Goal: Transaction & Acquisition: Purchase product/service

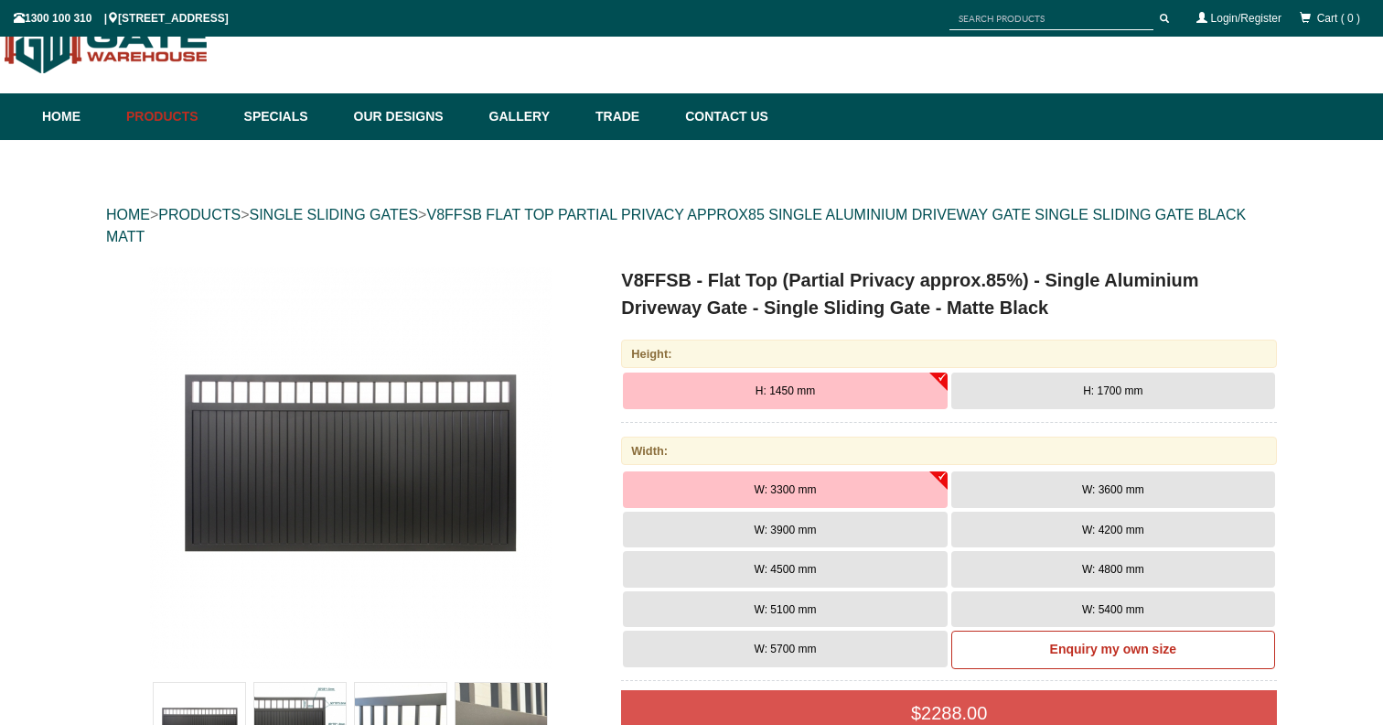
click at [458, 527] on img at bounding box center [350, 467] width 403 height 403
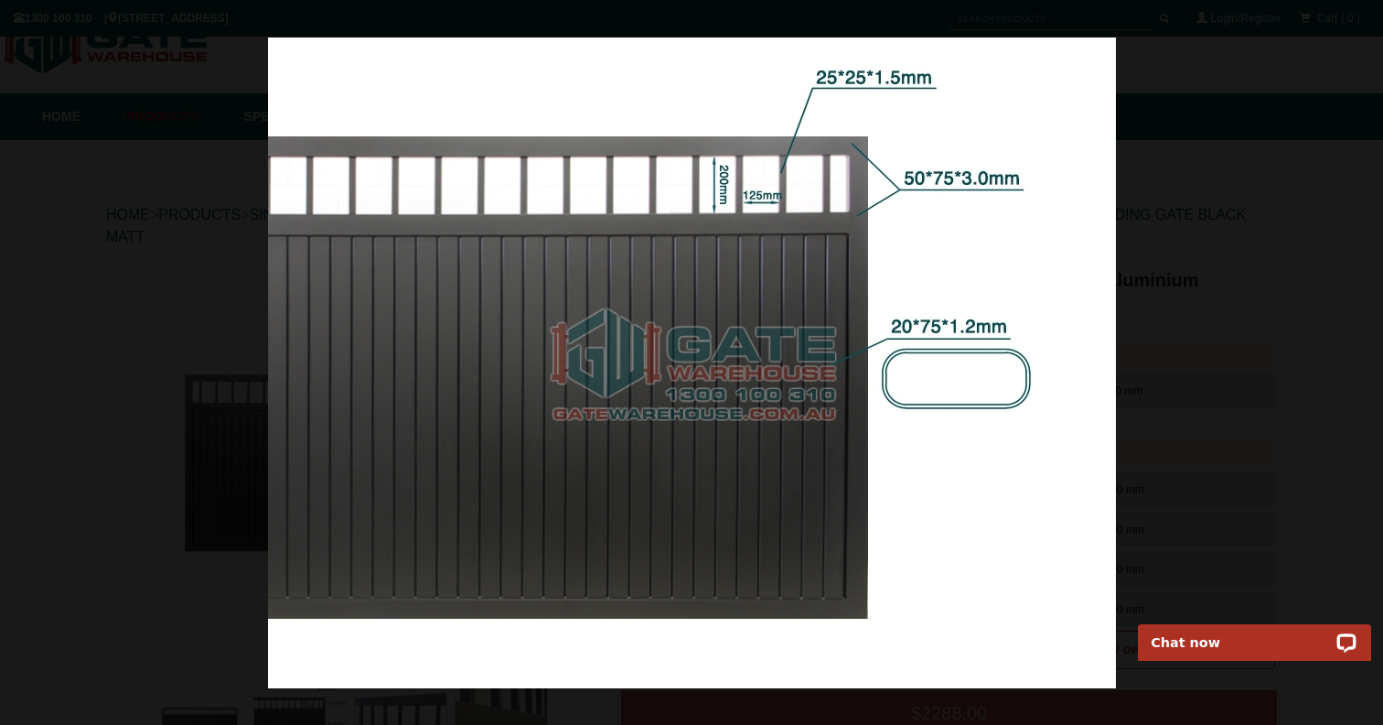
click at [1181, 93] on div at bounding box center [691, 362] width 1383 height 725
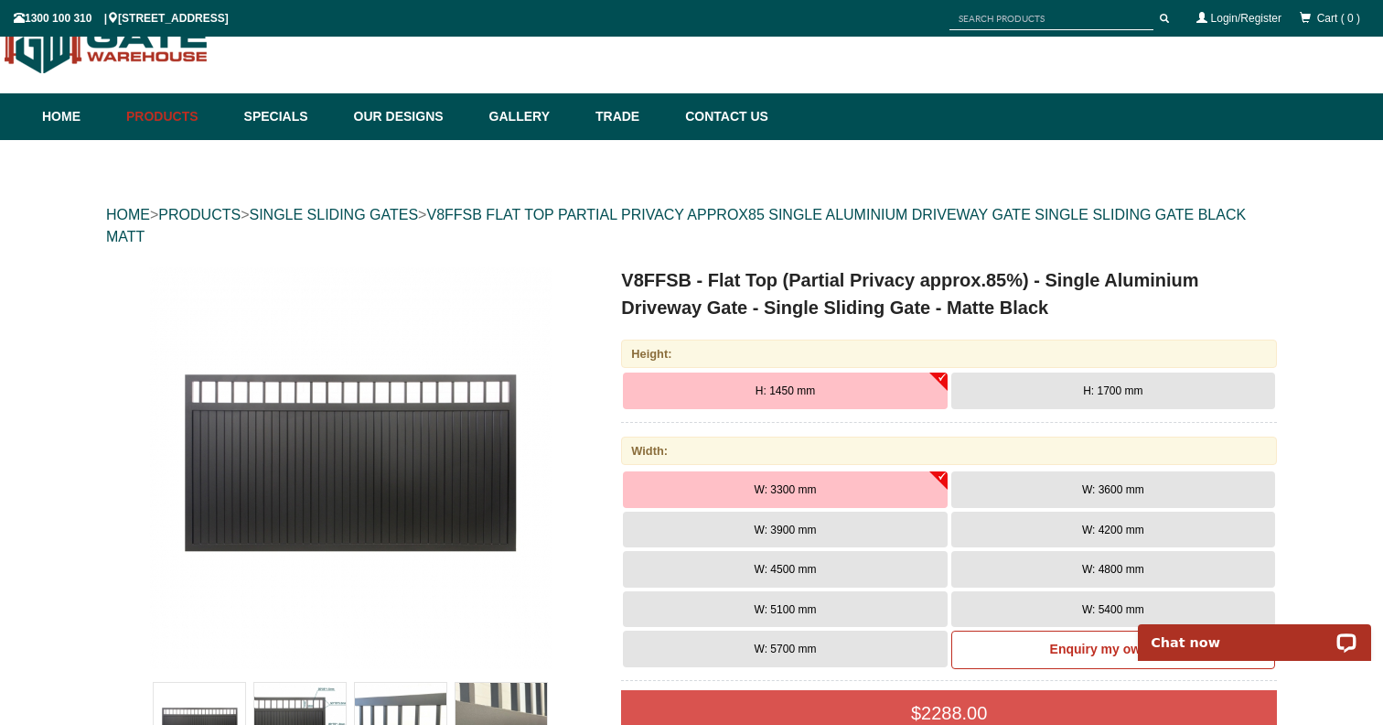
scroll to position [353, 0]
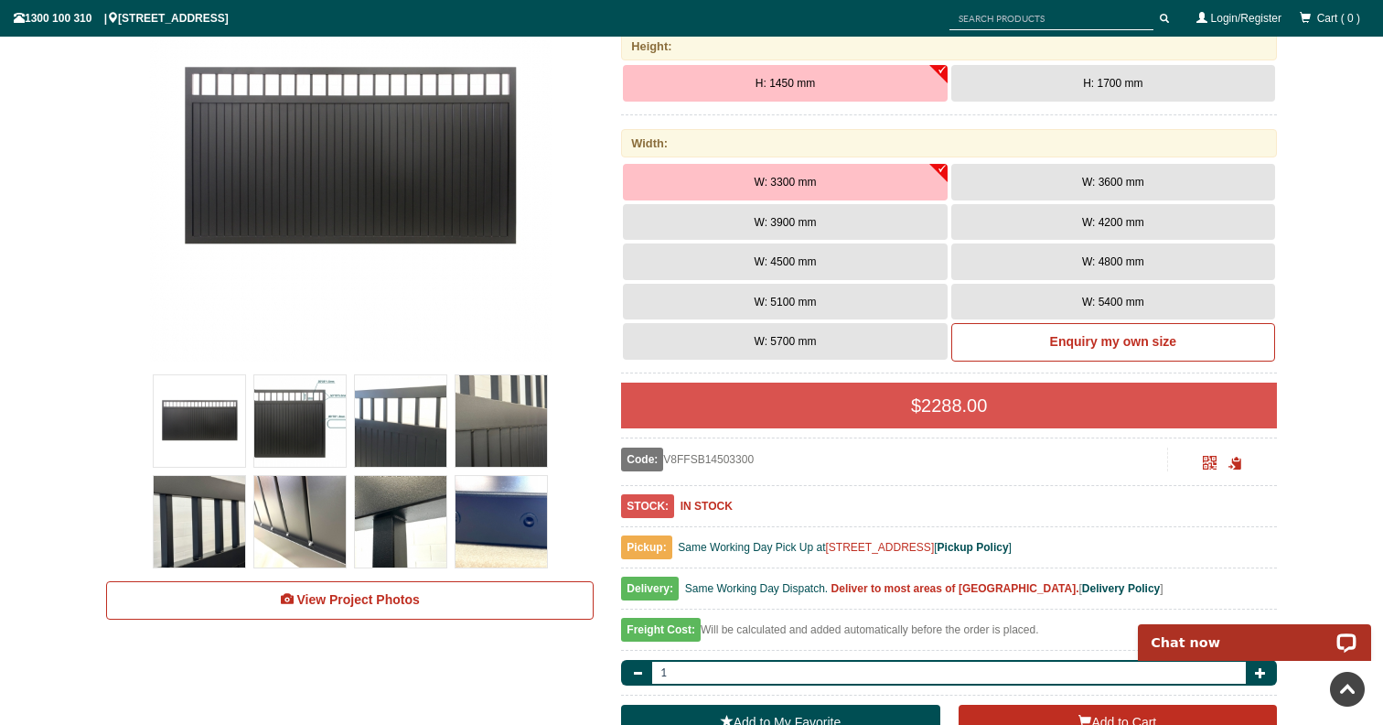
click at [476, 406] on img at bounding box center [501, 420] width 91 height 91
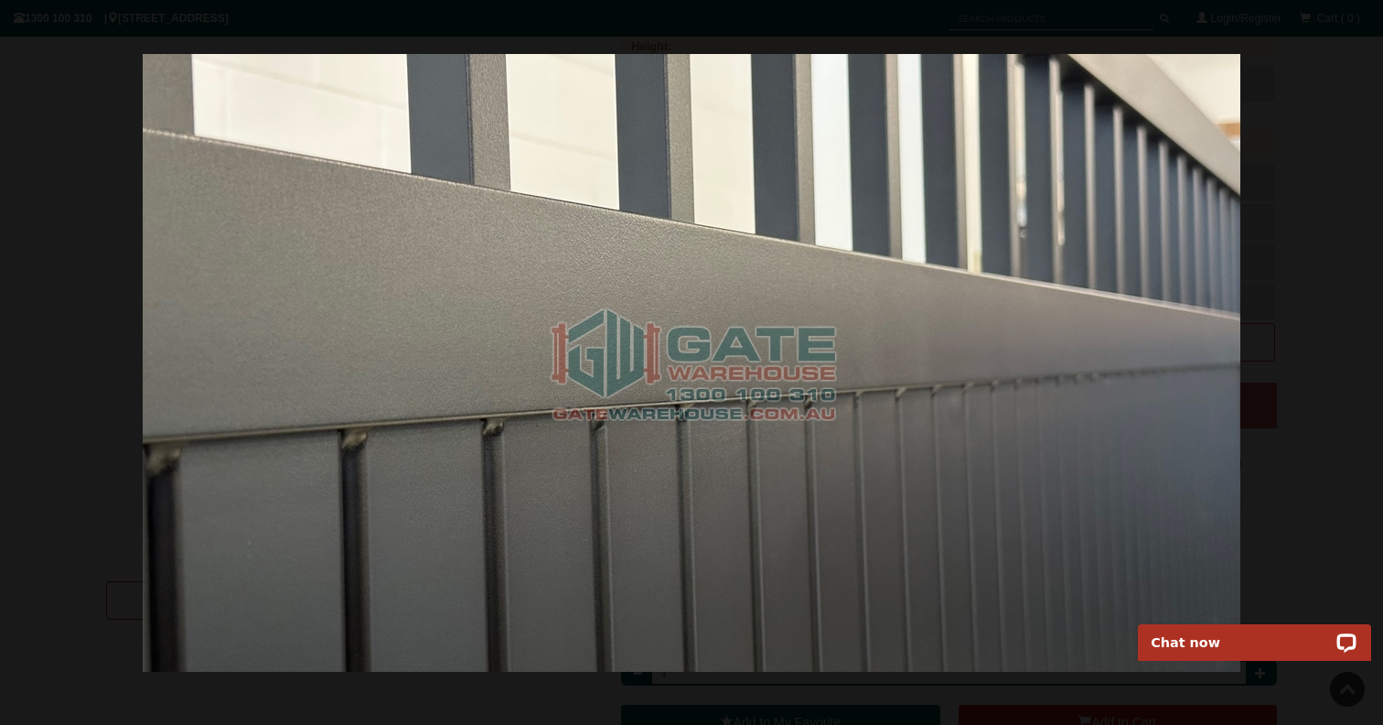
click at [47, 413] on div at bounding box center [691, 362] width 1383 height 725
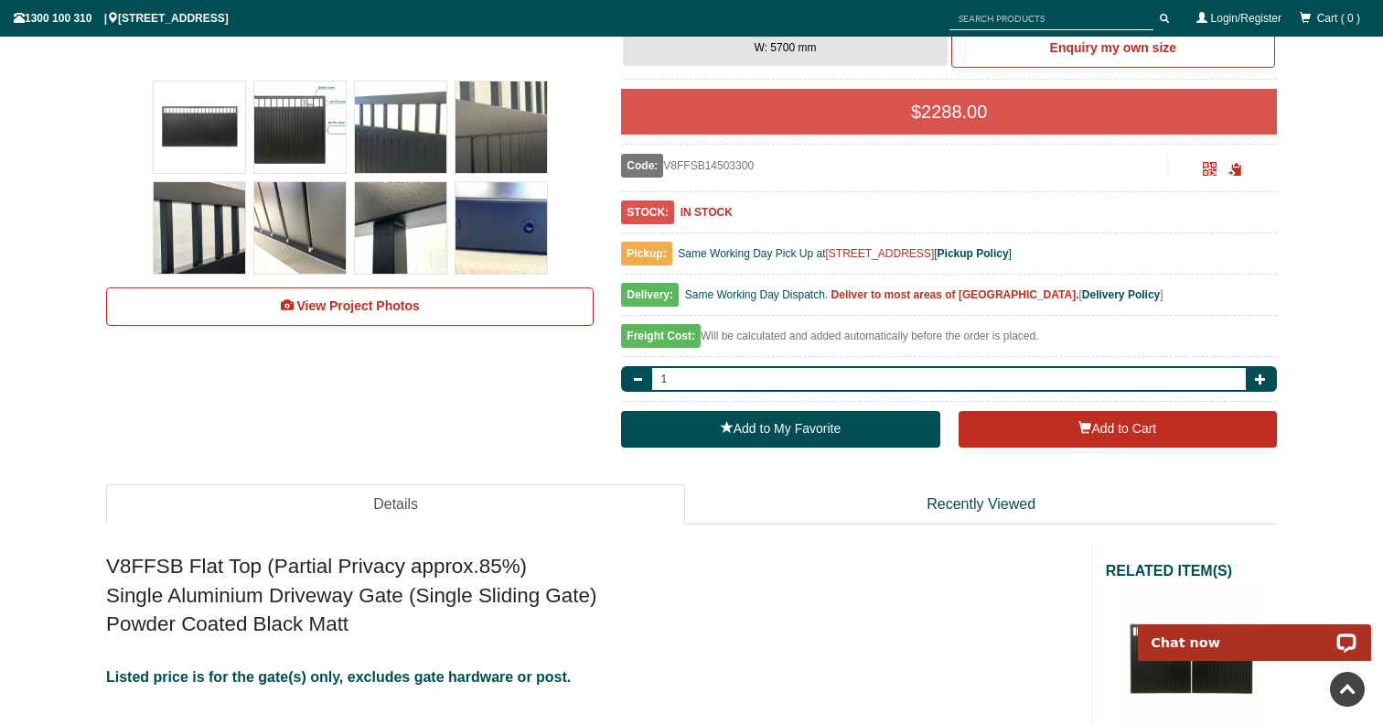
scroll to position [0, 0]
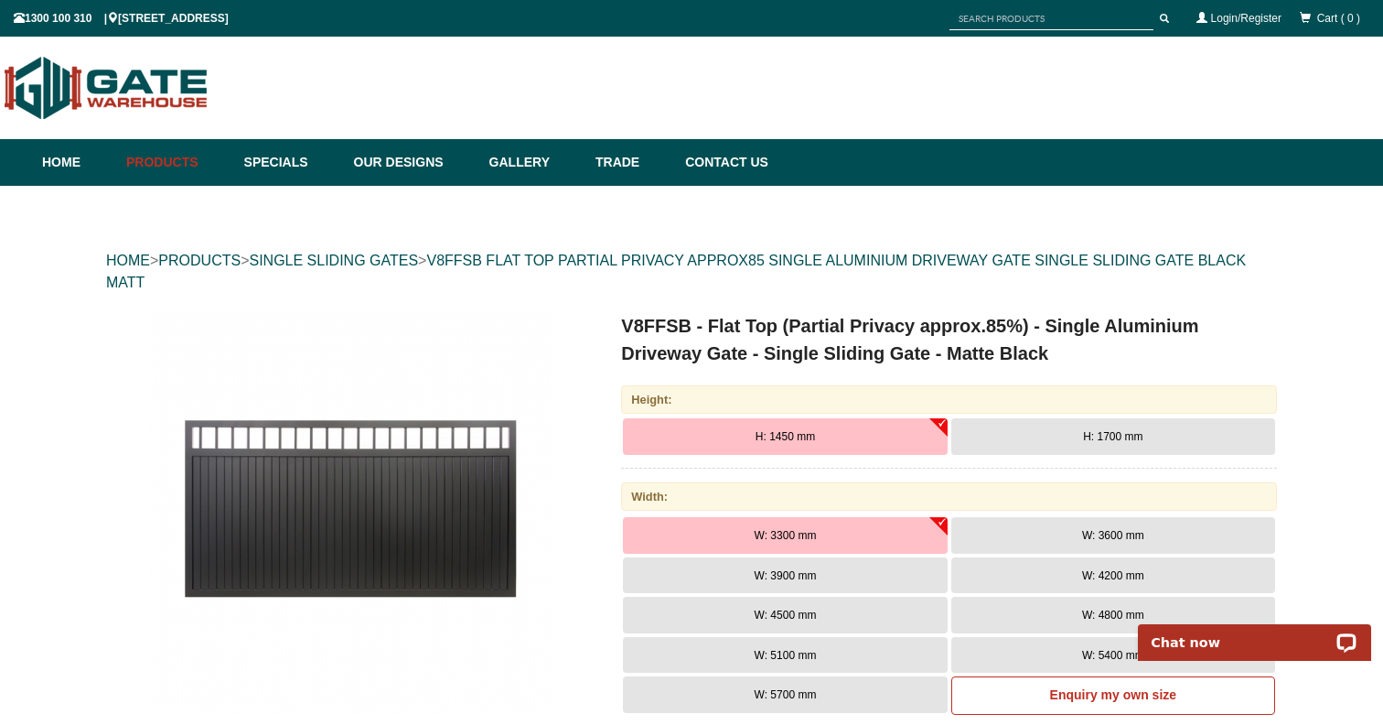
click at [454, 507] on img at bounding box center [350, 513] width 403 height 403
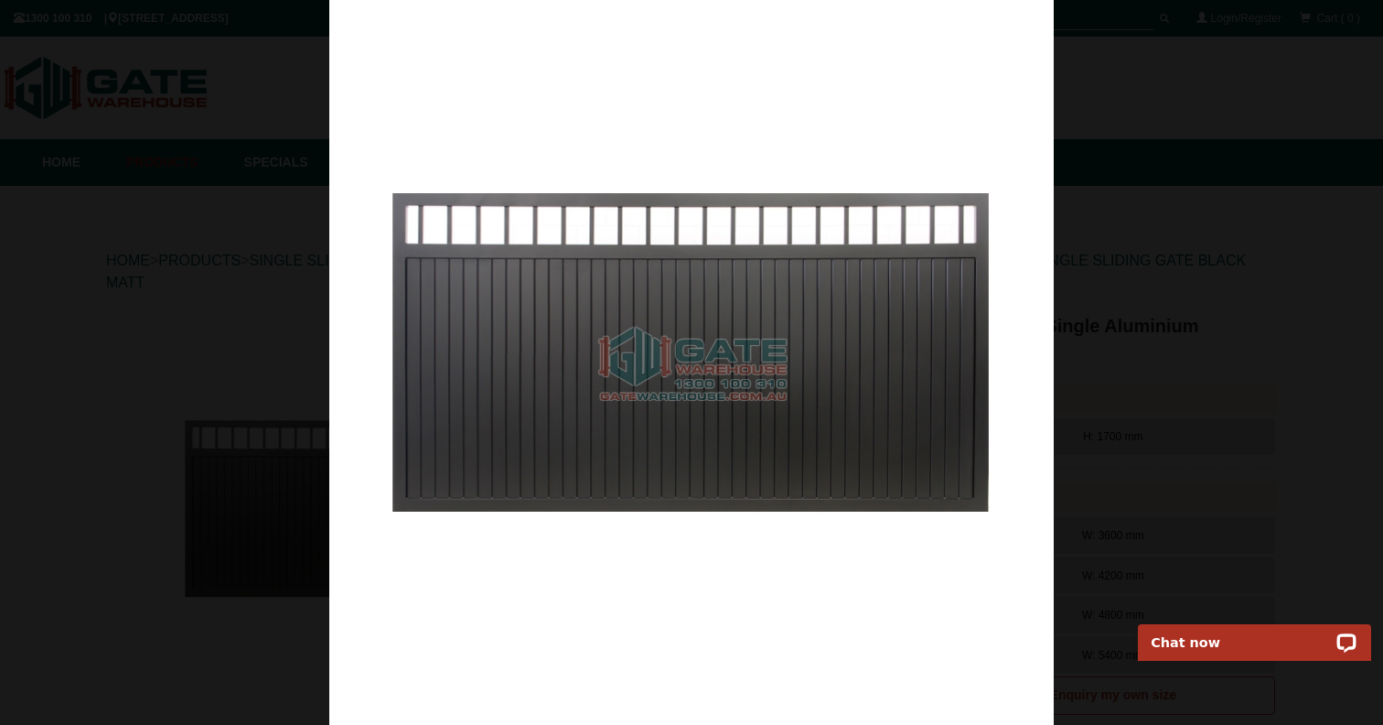
click at [253, 562] on div at bounding box center [691, 362] width 1383 height 725
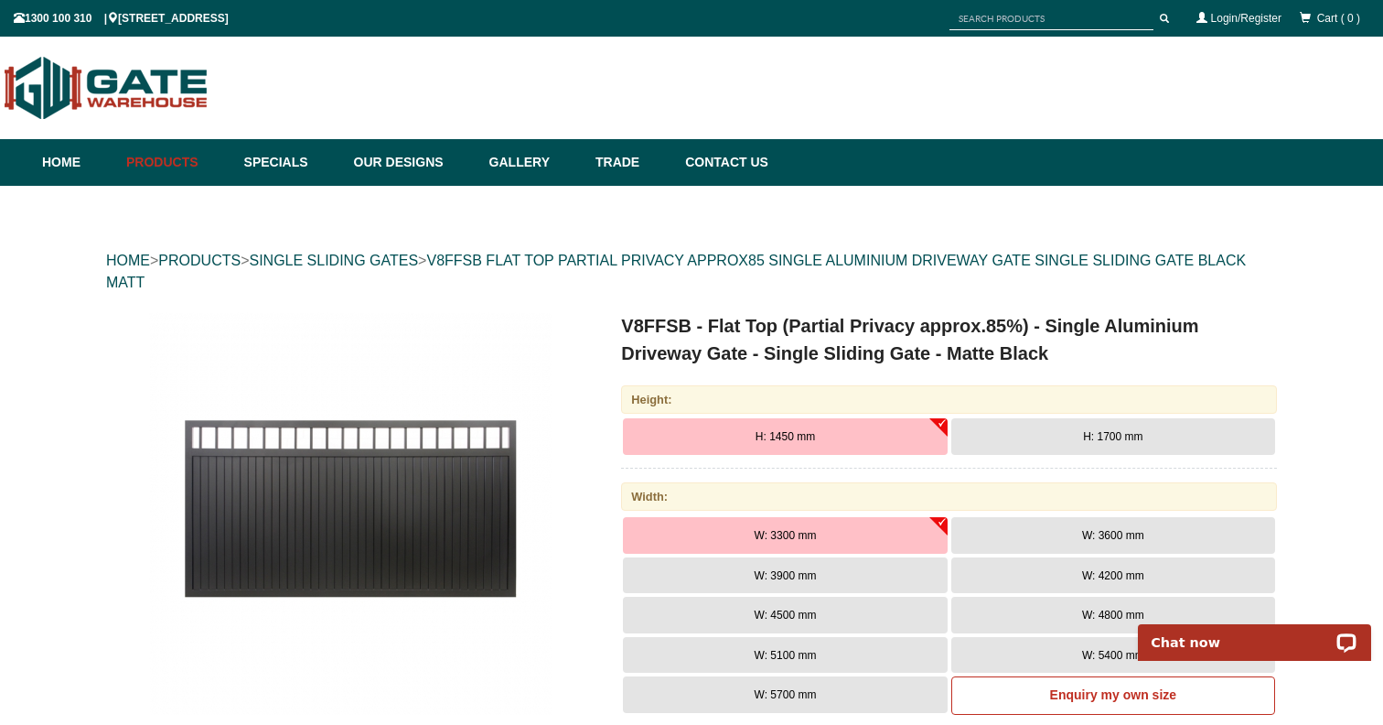
click at [1044, 435] on button "H: 1700 mm" at bounding box center [1113, 436] width 324 height 37
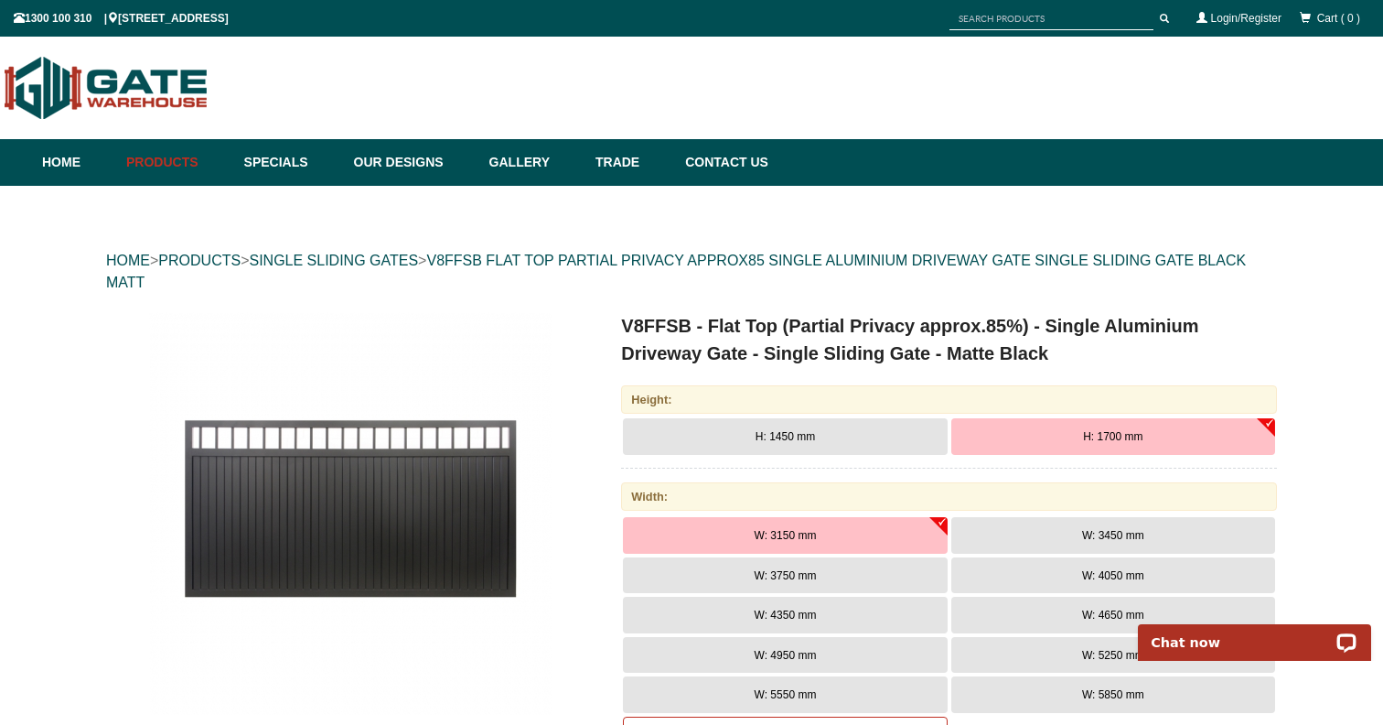
click at [868, 422] on button "H: 1450 mm" at bounding box center [785, 436] width 324 height 37
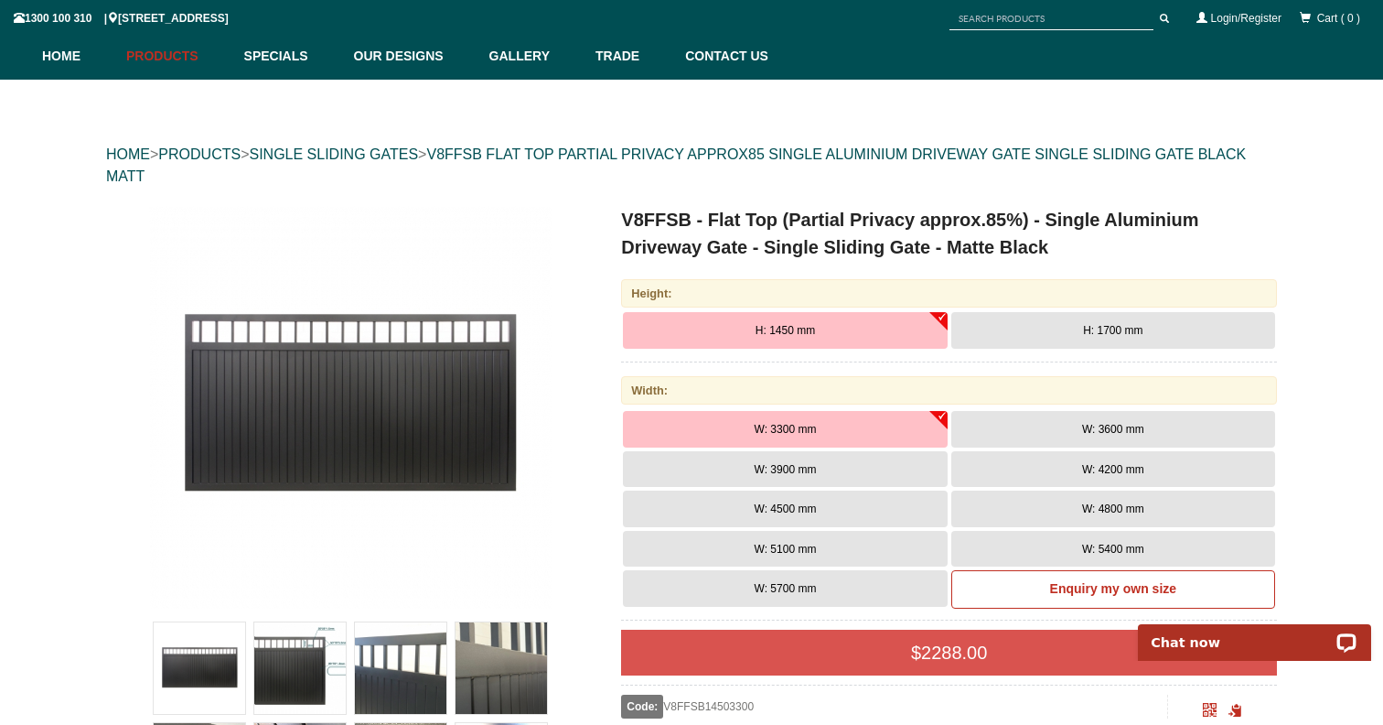
scroll to position [124, 0]
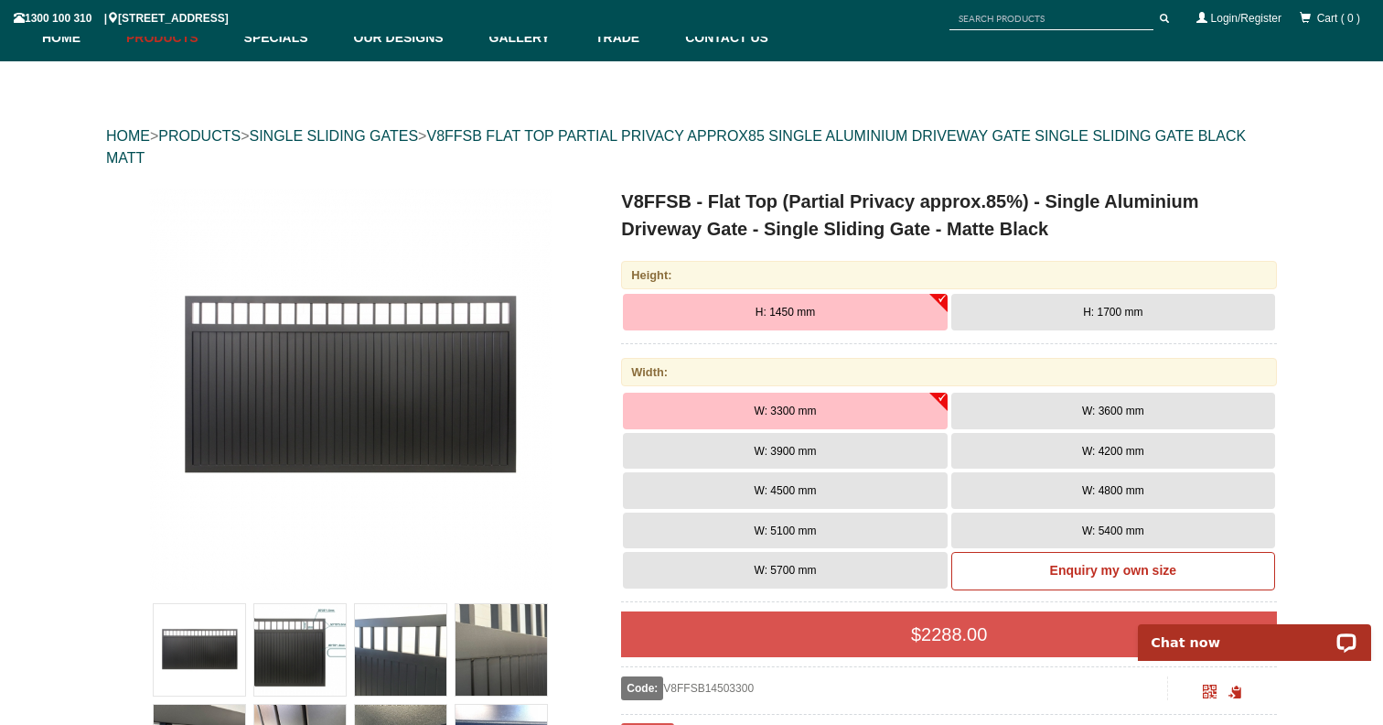
click at [1051, 313] on button "H: 1700 mm" at bounding box center [1113, 312] width 324 height 37
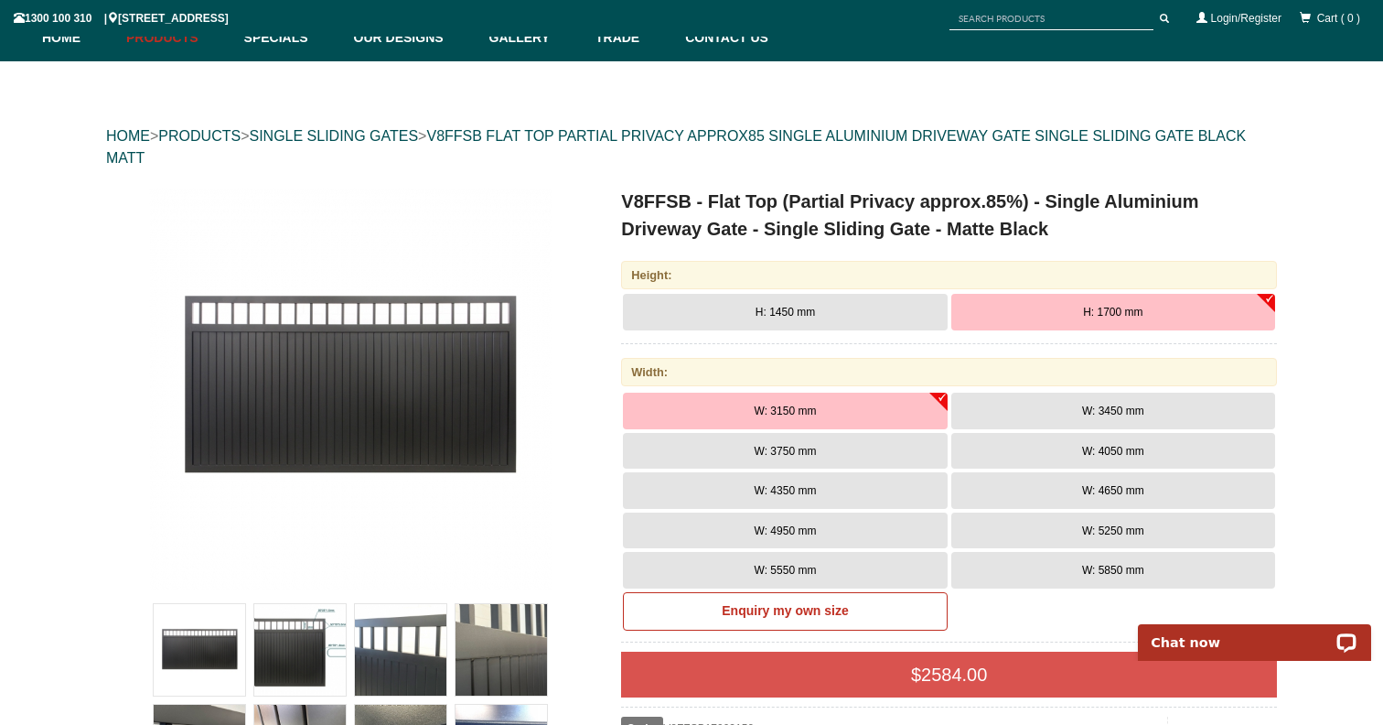
scroll to position [0, 0]
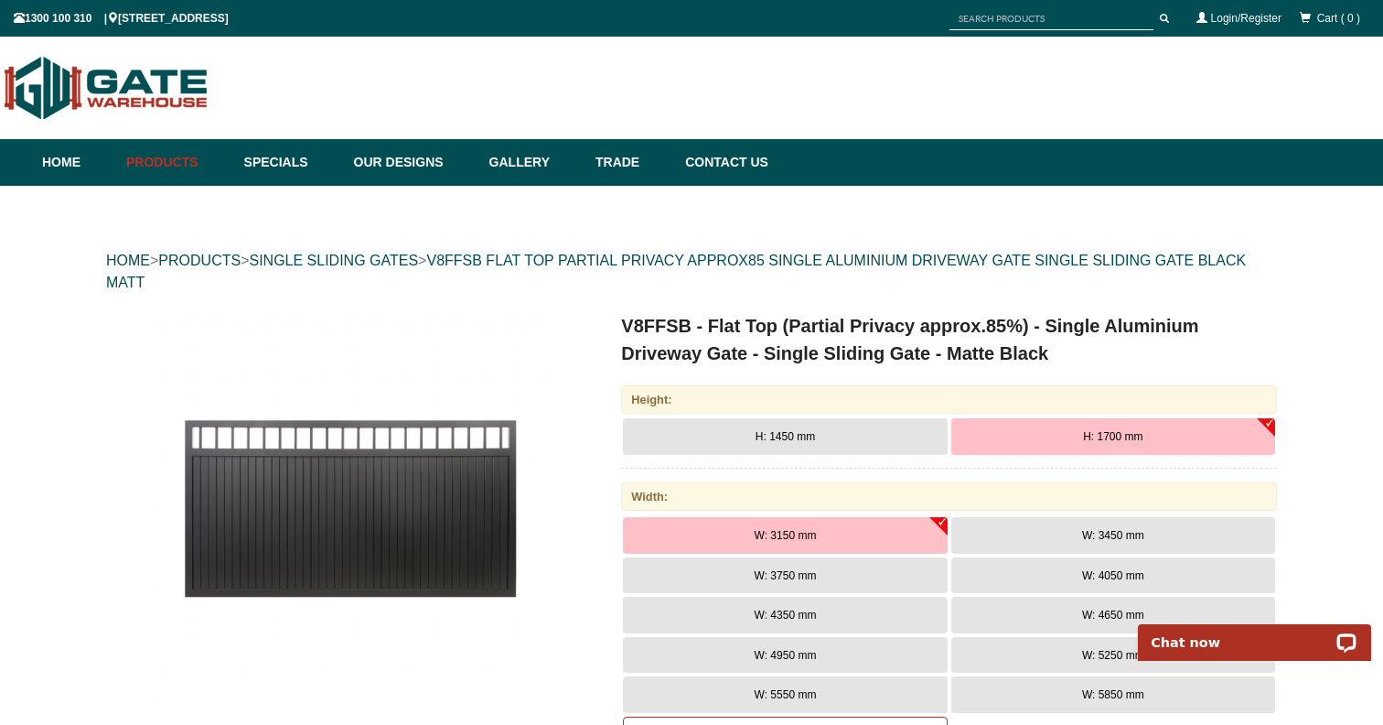
click at [455, 470] on img at bounding box center [350, 513] width 403 height 403
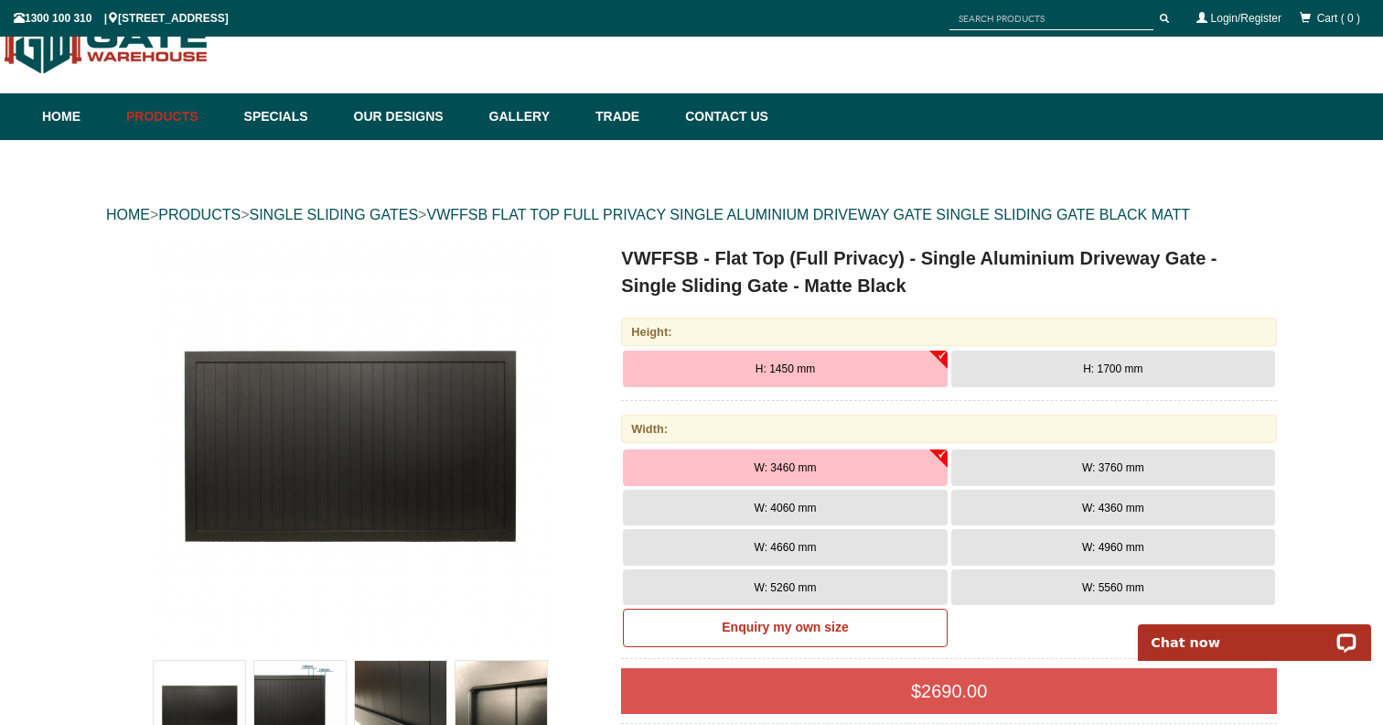
click at [393, 488] on img at bounding box center [350, 445] width 403 height 403
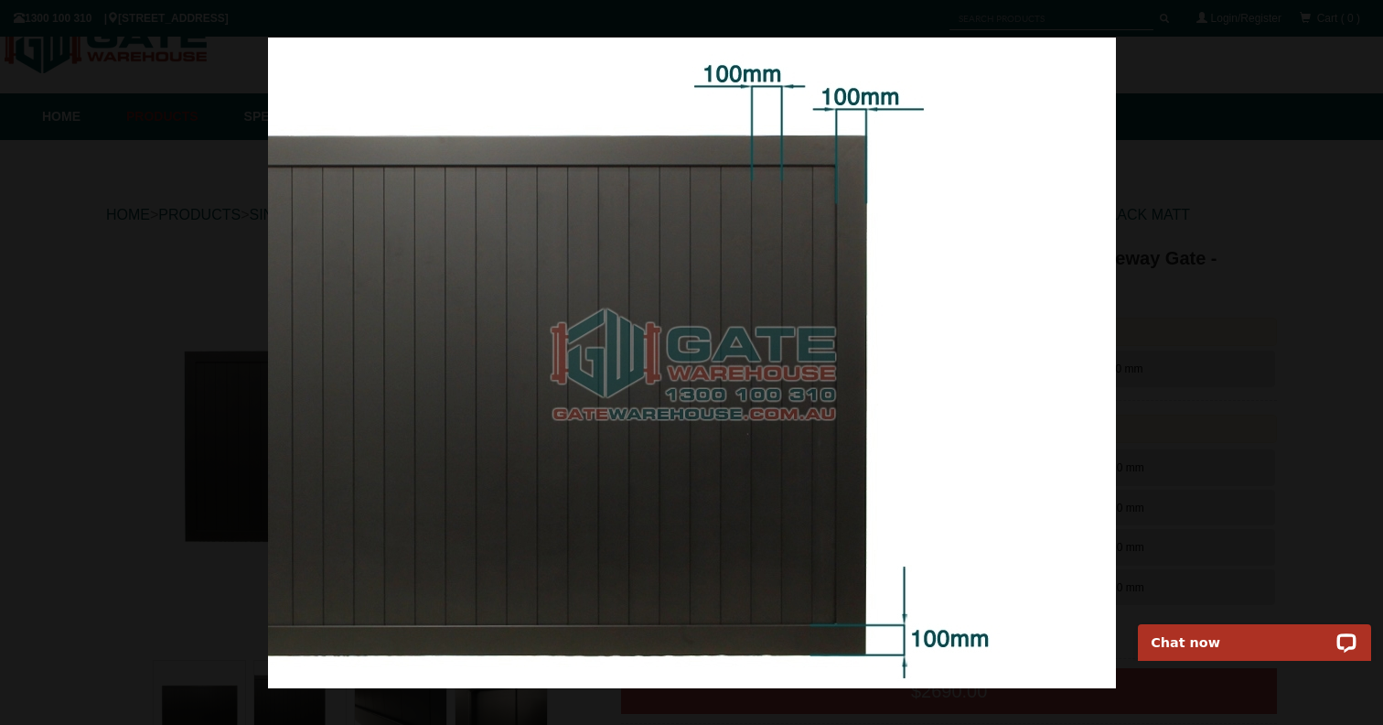
click at [1341, 38] on div at bounding box center [691, 362] width 1383 height 725
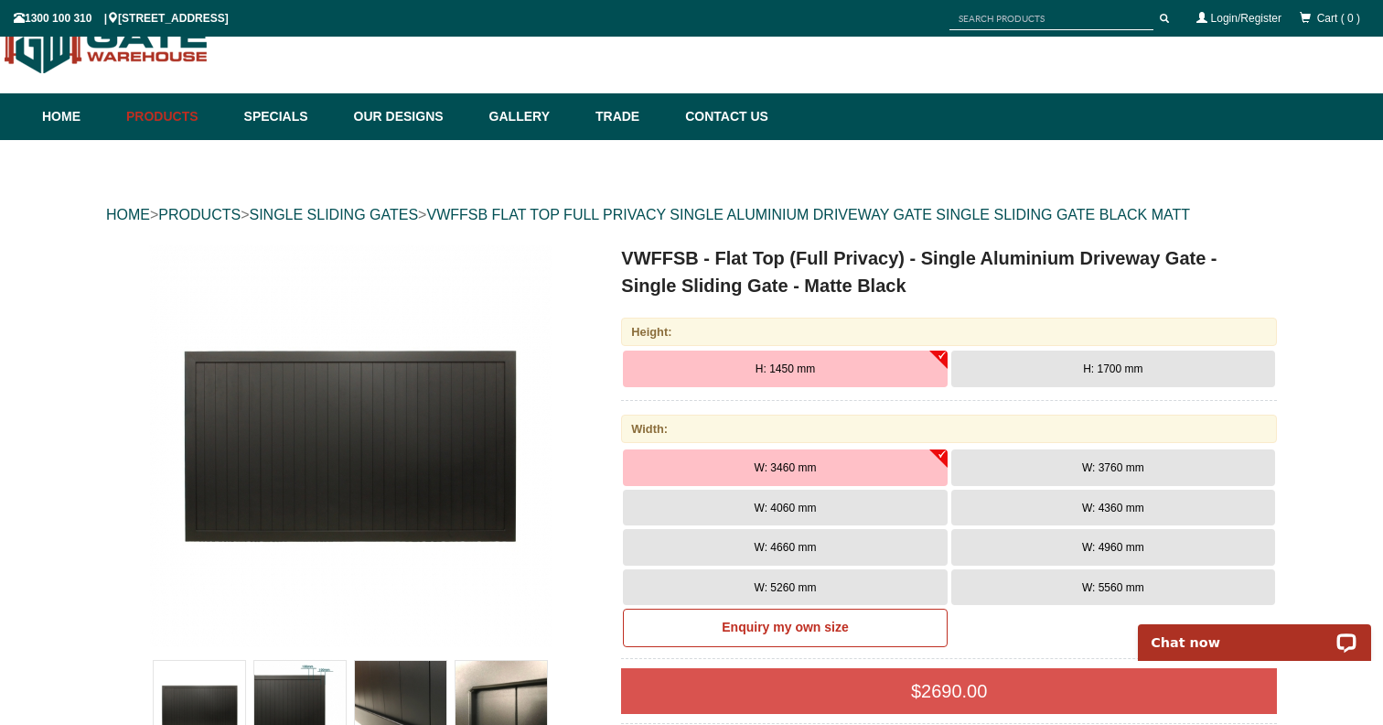
click at [412, 456] on img at bounding box center [350, 445] width 403 height 403
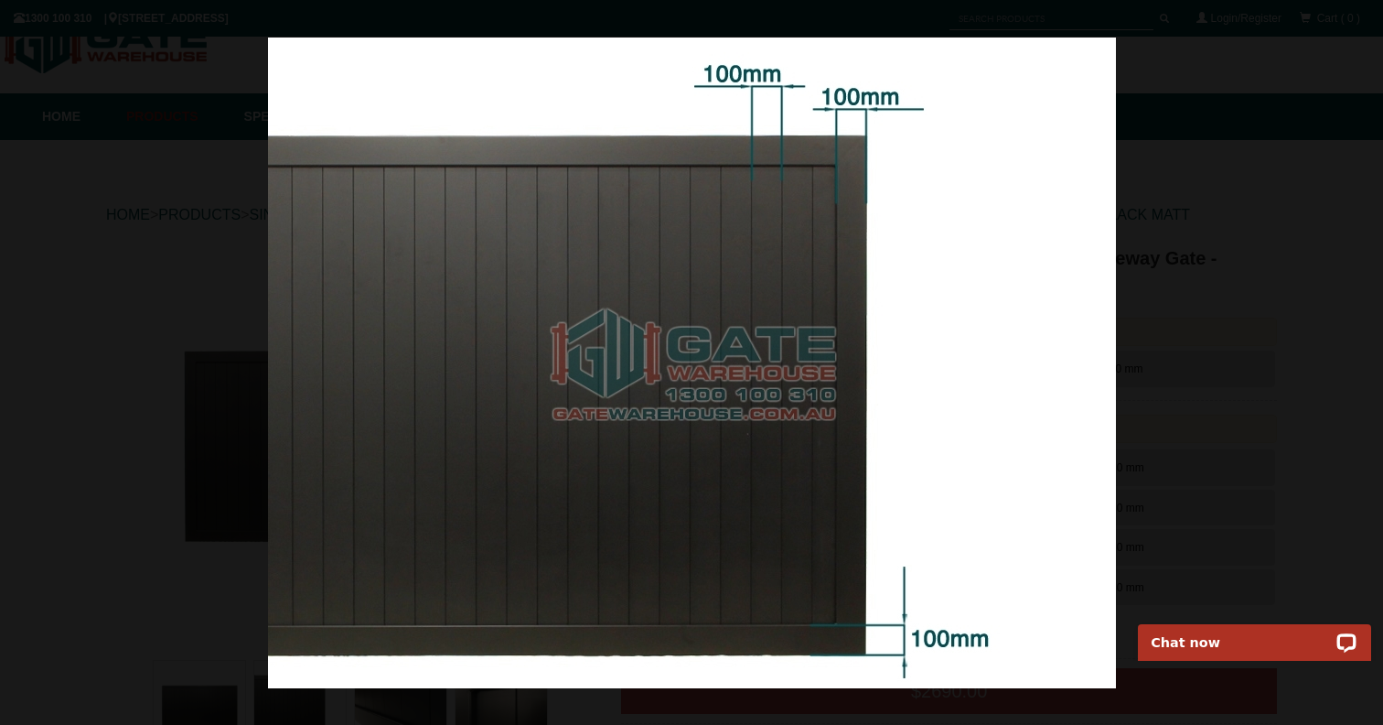
click at [1253, 326] on div at bounding box center [691, 362] width 1383 height 725
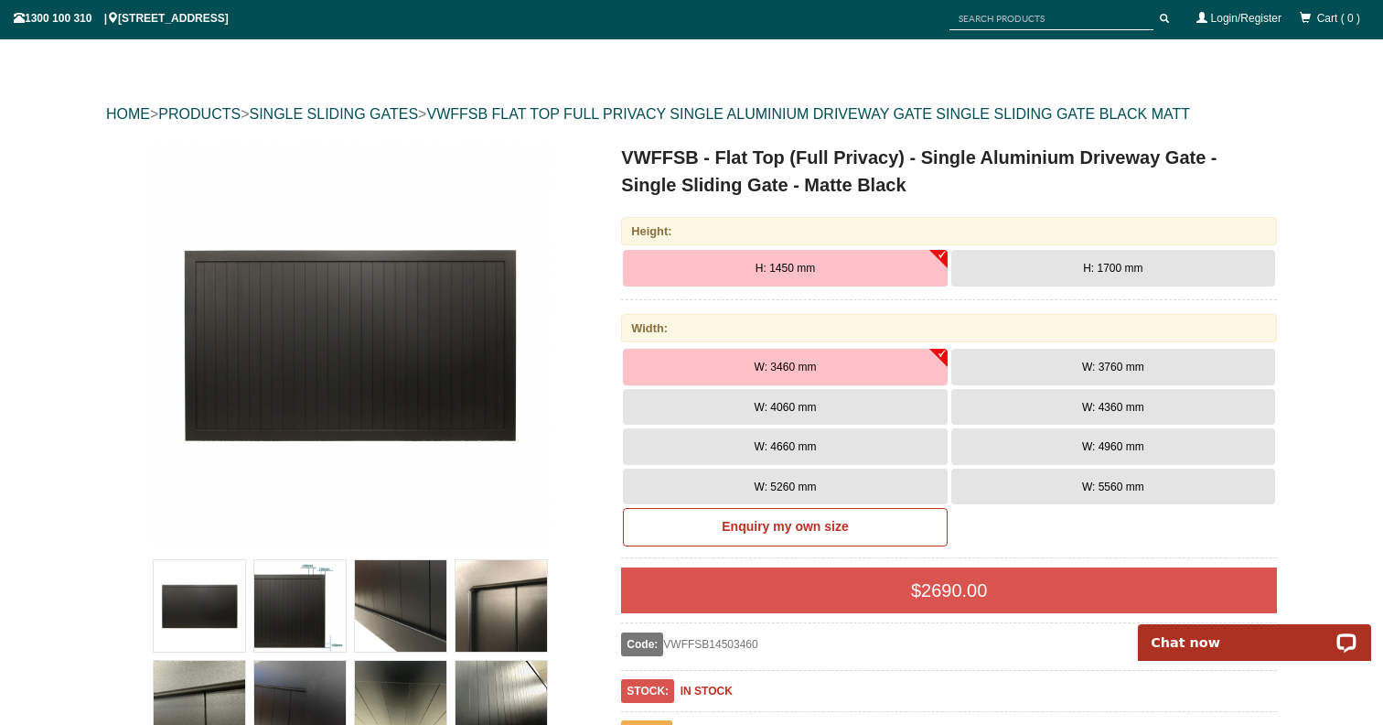
scroll to position [156, 0]
